Goal: Navigation & Orientation: Find specific page/section

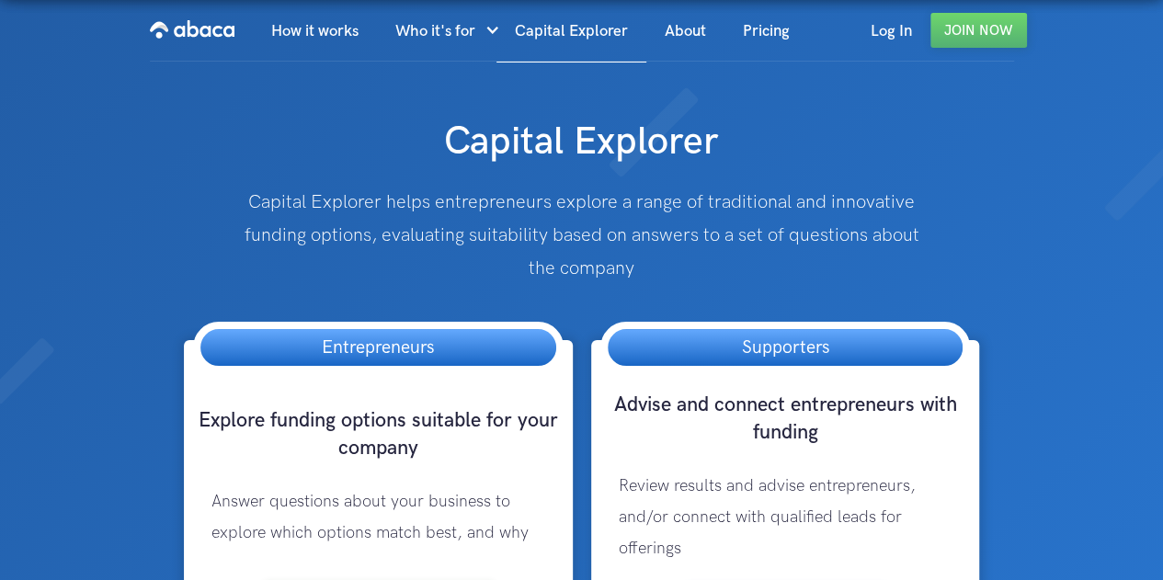
click at [525, 355] on div "Entrepreneurs" at bounding box center [378, 348] width 371 height 52
click at [450, 341] on h3 "Entrepreneurs" at bounding box center [378, 347] width 149 height 37
click at [374, 347] on h3 "Entrepreneurs" at bounding box center [378, 347] width 149 height 37
click at [898, 31] on link "Log In" at bounding box center [892, 31] width 78 height 63
click at [568, 36] on link "Capital Explorer" at bounding box center [572, 31] width 150 height 63
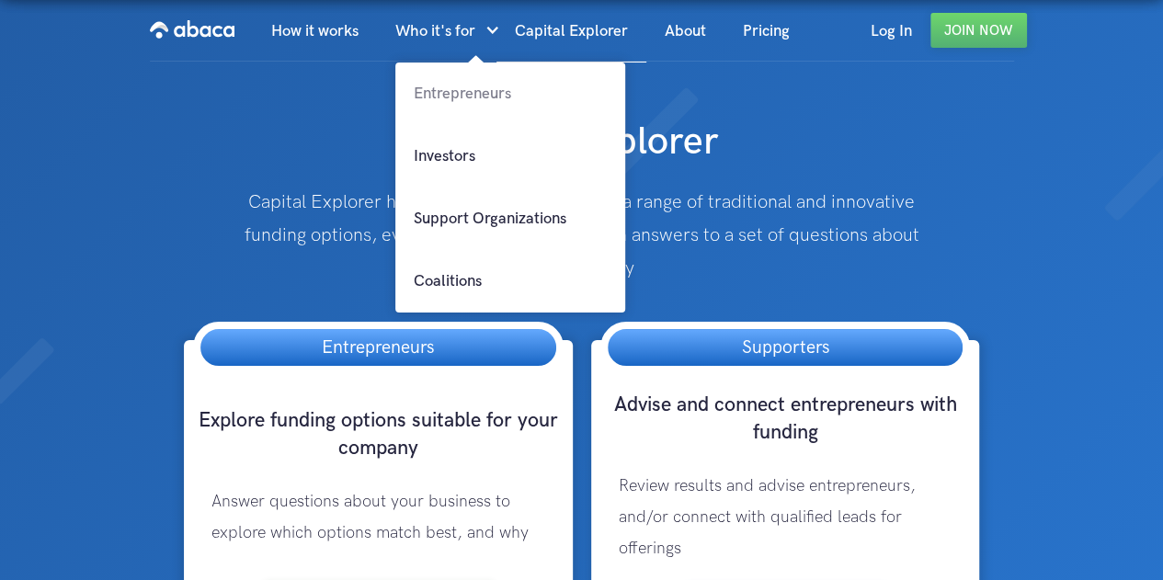
click at [475, 93] on link "Entrepreneurs" at bounding box center [510, 94] width 230 height 63
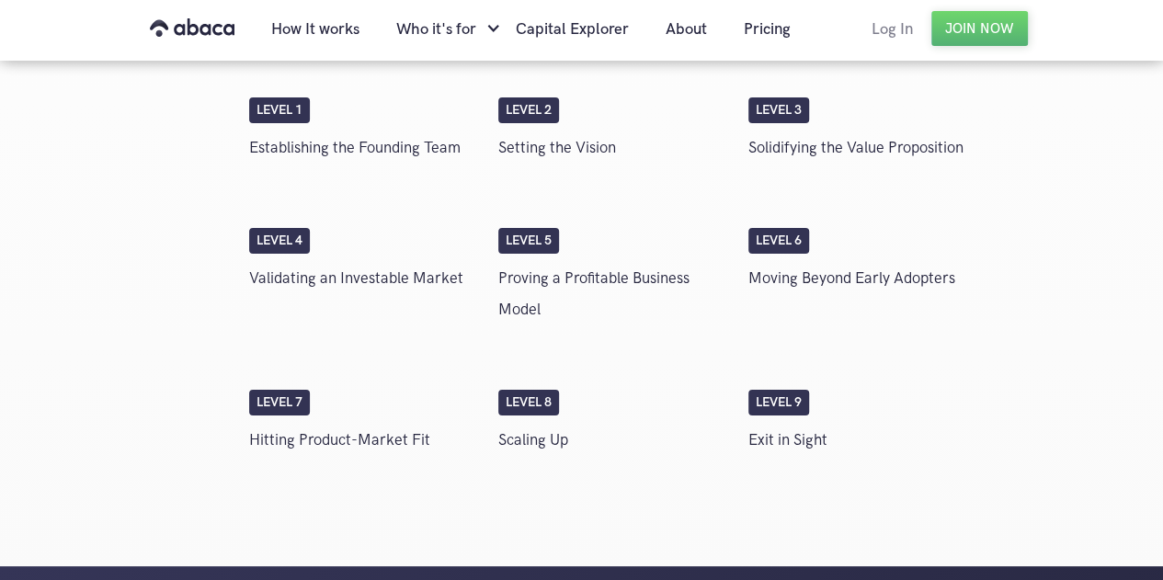
scroll to position [3394, 0]
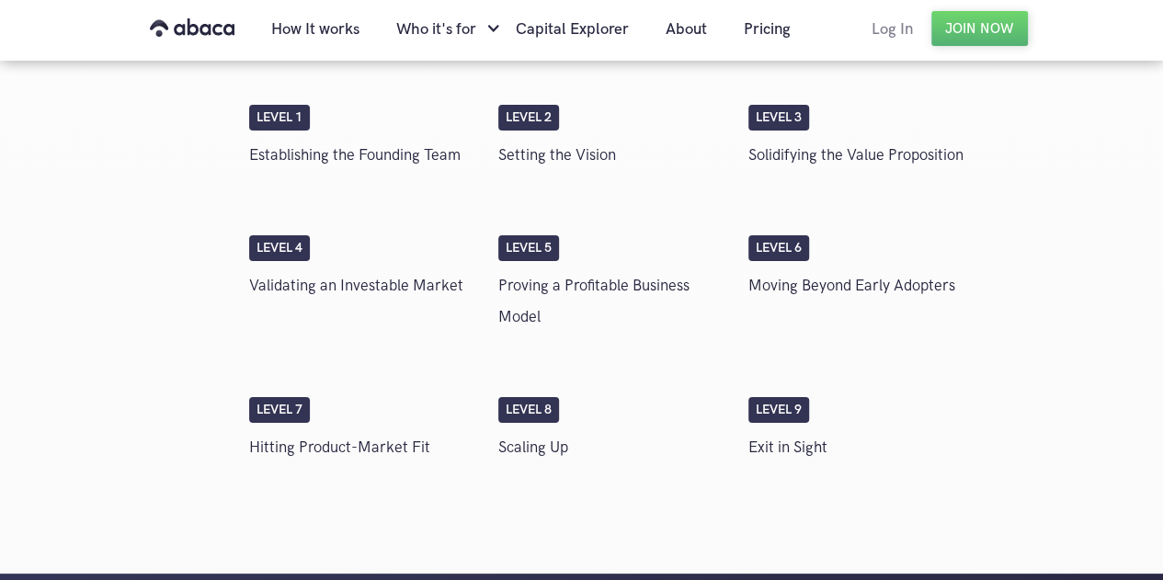
click at [901, 35] on link "Log In" at bounding box center [893, 29] width 78 height 63
